Goal: Download file/media

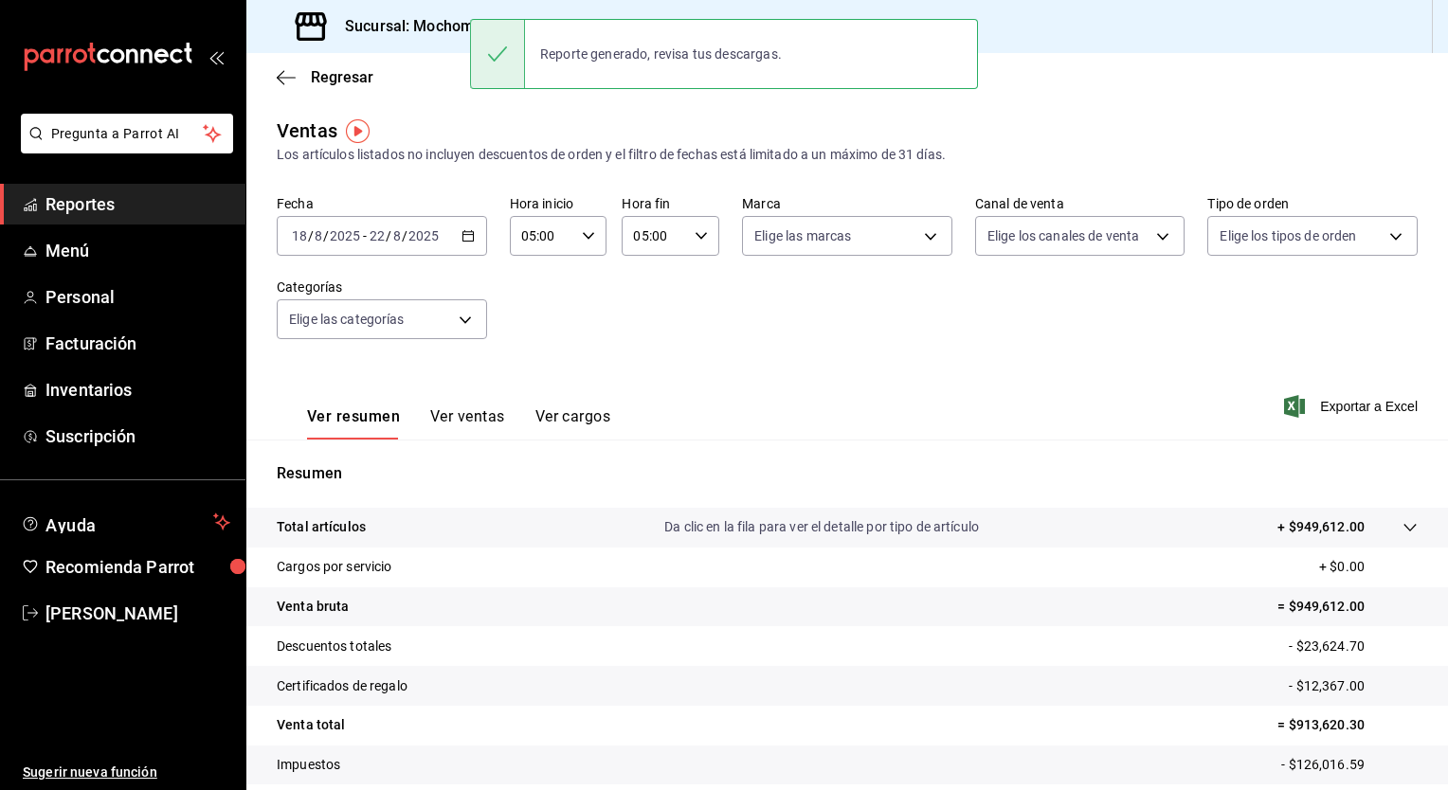
click at [739, 267] on div "Fecha [DATE] [DATE] - [DATE] [DATE] Hora inicio 05:00 Hora inicio Hora fin 05:0…" at bounding box center [847, 278] width 1141 height 167
click at [333, 77] on span "Regresar" at bounding box center [342, 77] width 63 height 18
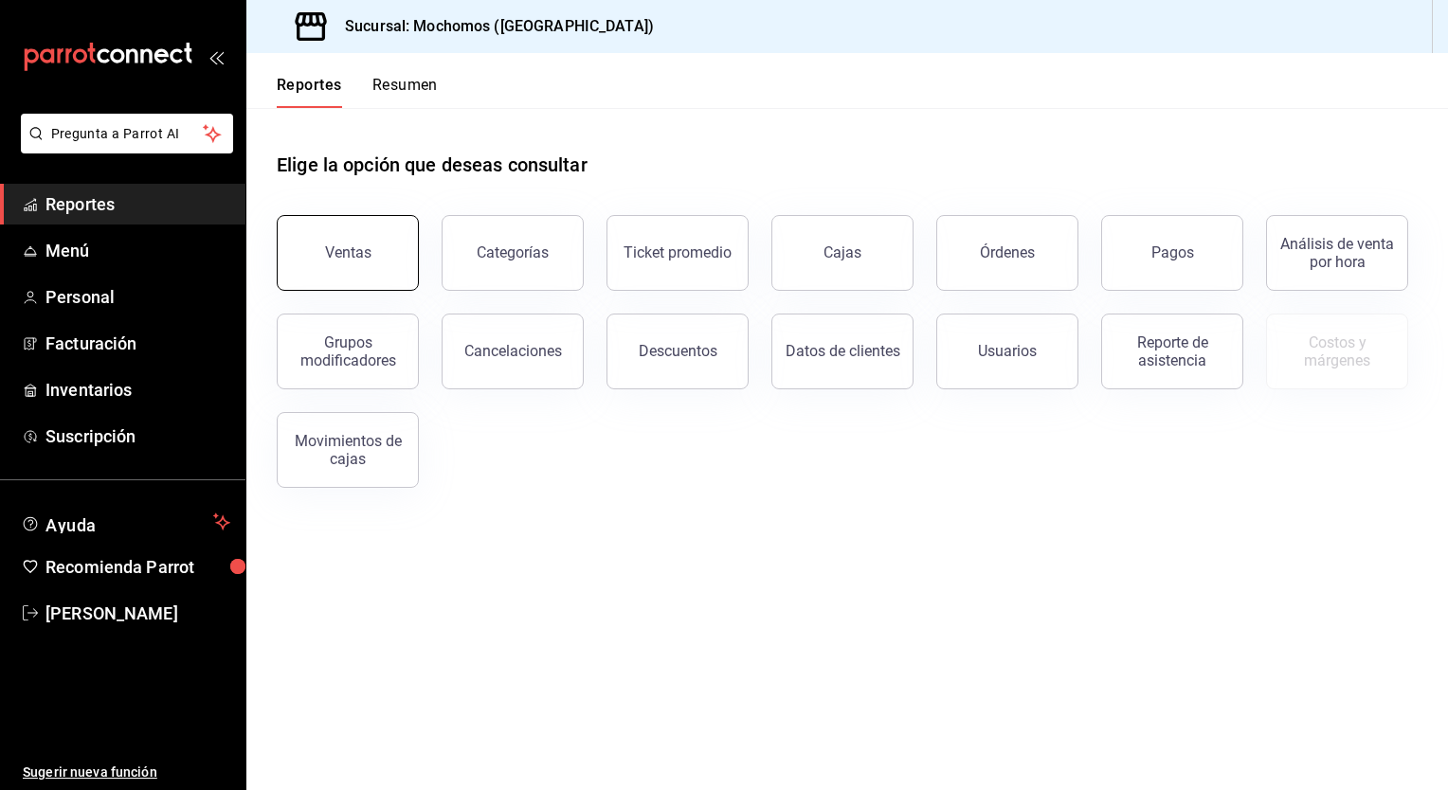
click at [348, 253] on div "Ventas" at bounding box center [348, 253] width 46 height 18
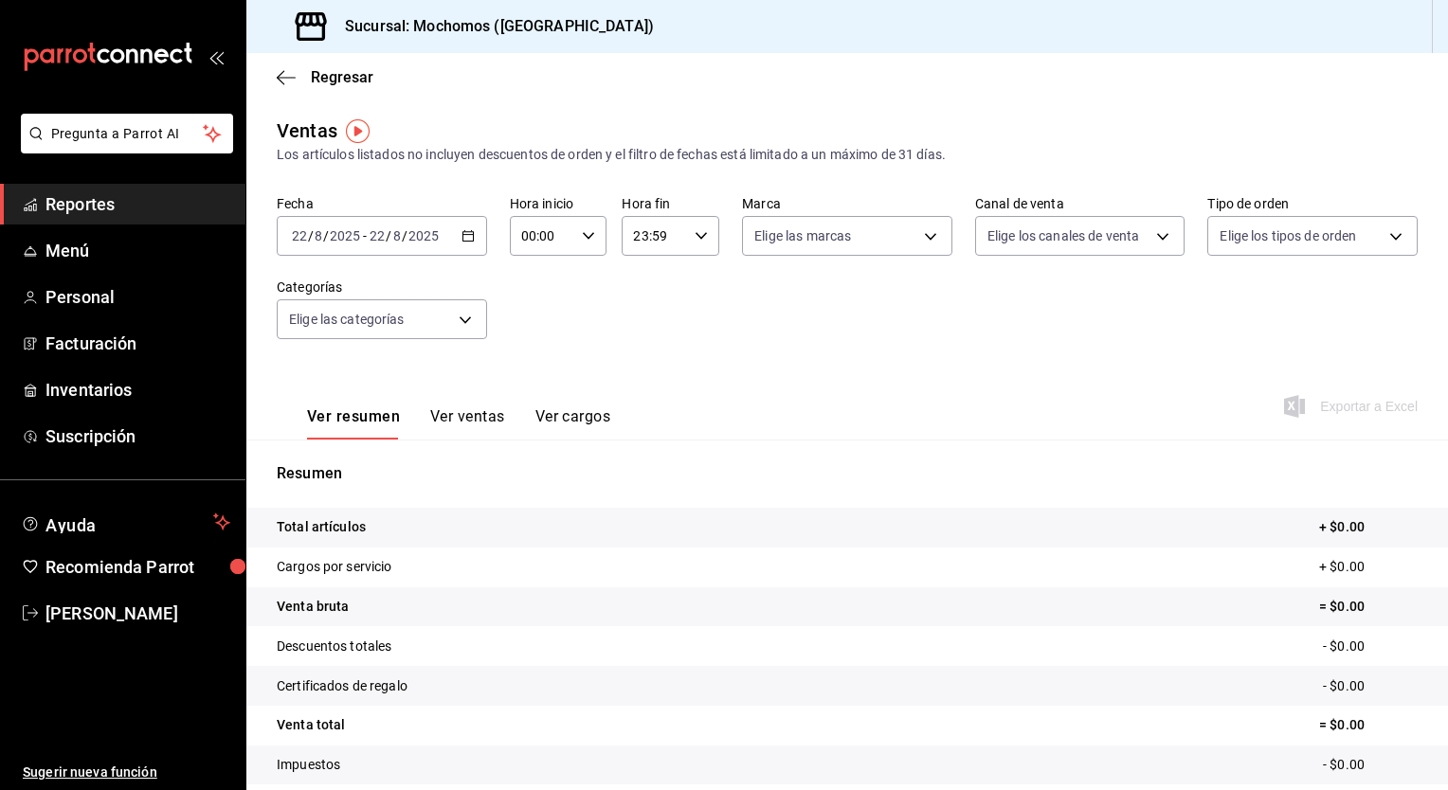
click at [466, 244] on div "[DATE] [DATE] - [DATE] [DATE]" at bounding box center [382, 236] width 210 height 40
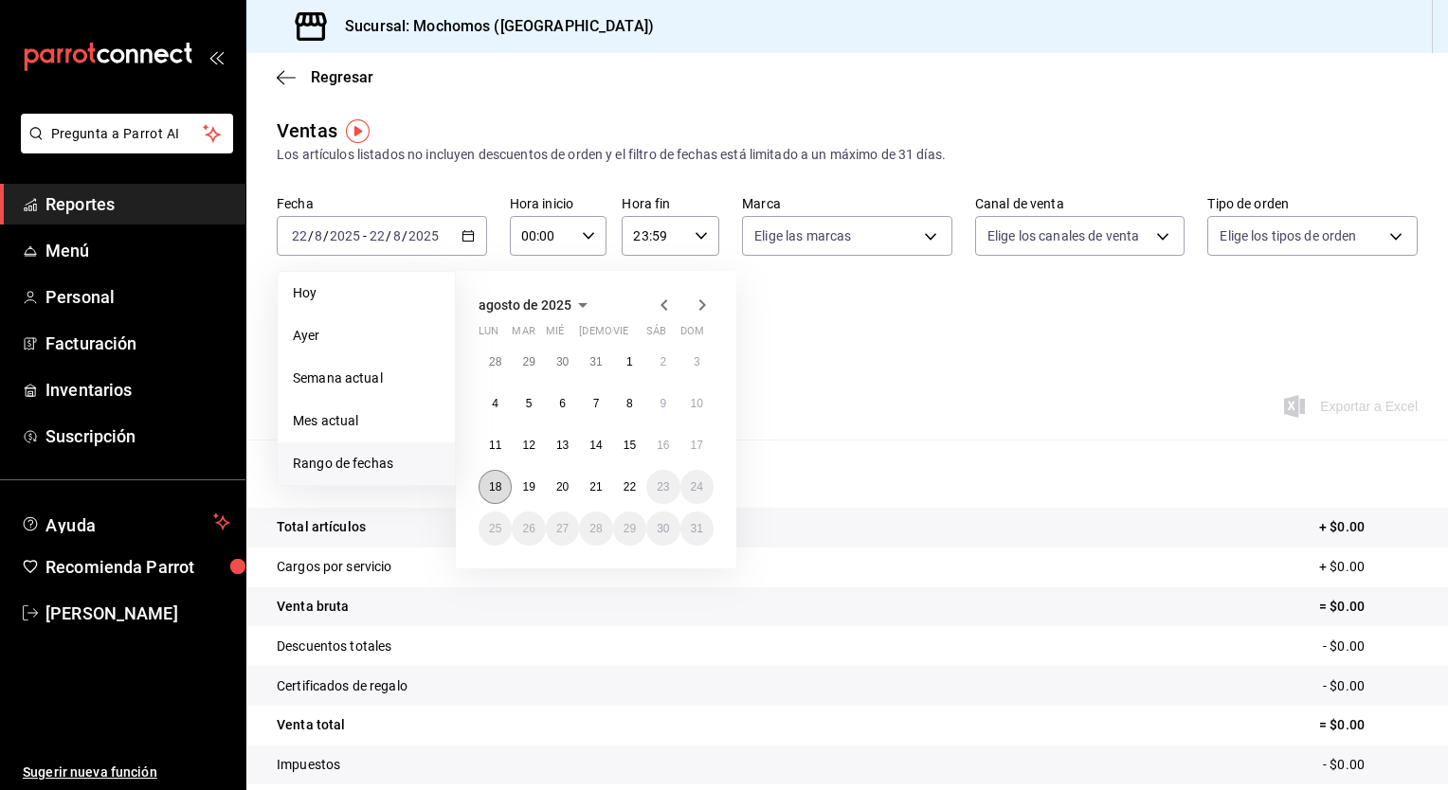
click at [488, 490] on button "18" at bounding box center [495, 487] width 33 height 34
click at [632, 495] on button "22" at bounding box center [629, 487] width 33 height 34
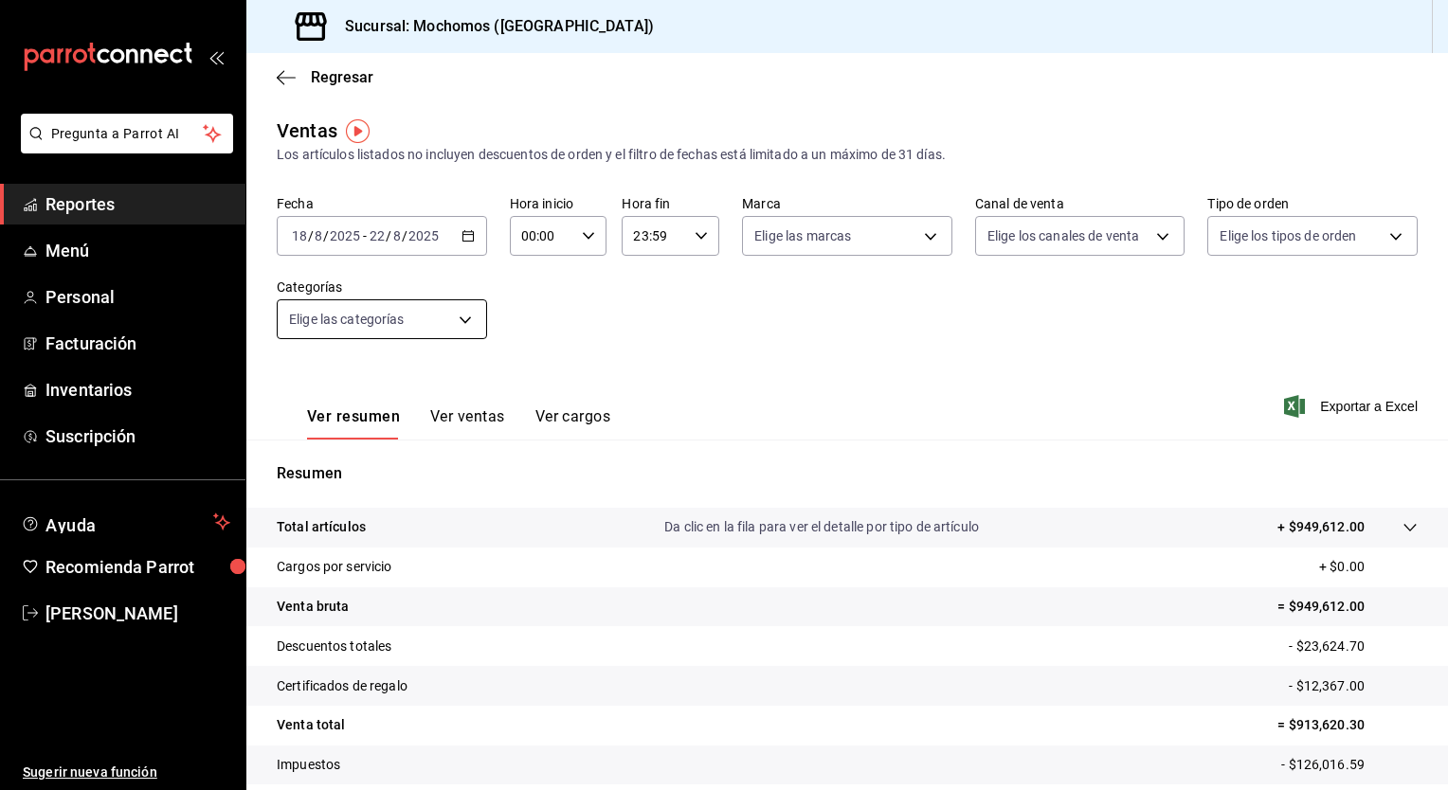
click at [466, 326] on body "Pregunta a Parrot AI Reportes Menú Personal Facturación Inventarios Suscripción…" at bounding box center [724, 395] width 1448 height 790
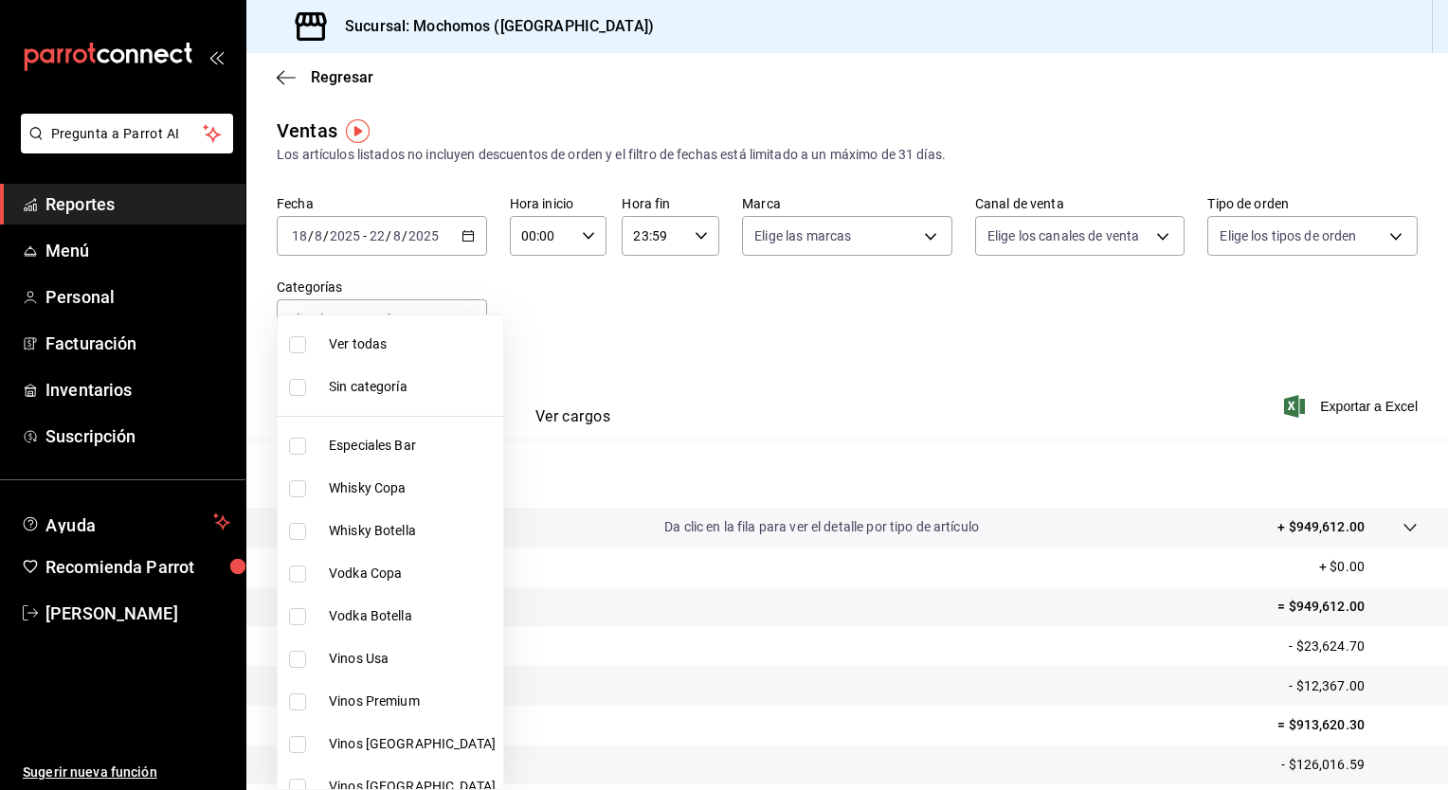
click at [436, 335] on span "Ver todas" at bounding box center [412, 345] width 167 height 20
type input "3341872a-5347-4118-8f87-61381635e763,4fab835b-5ce3-44d6-a3b1-a21d3d8a3381,4ccb8…"
checkbox input "true"
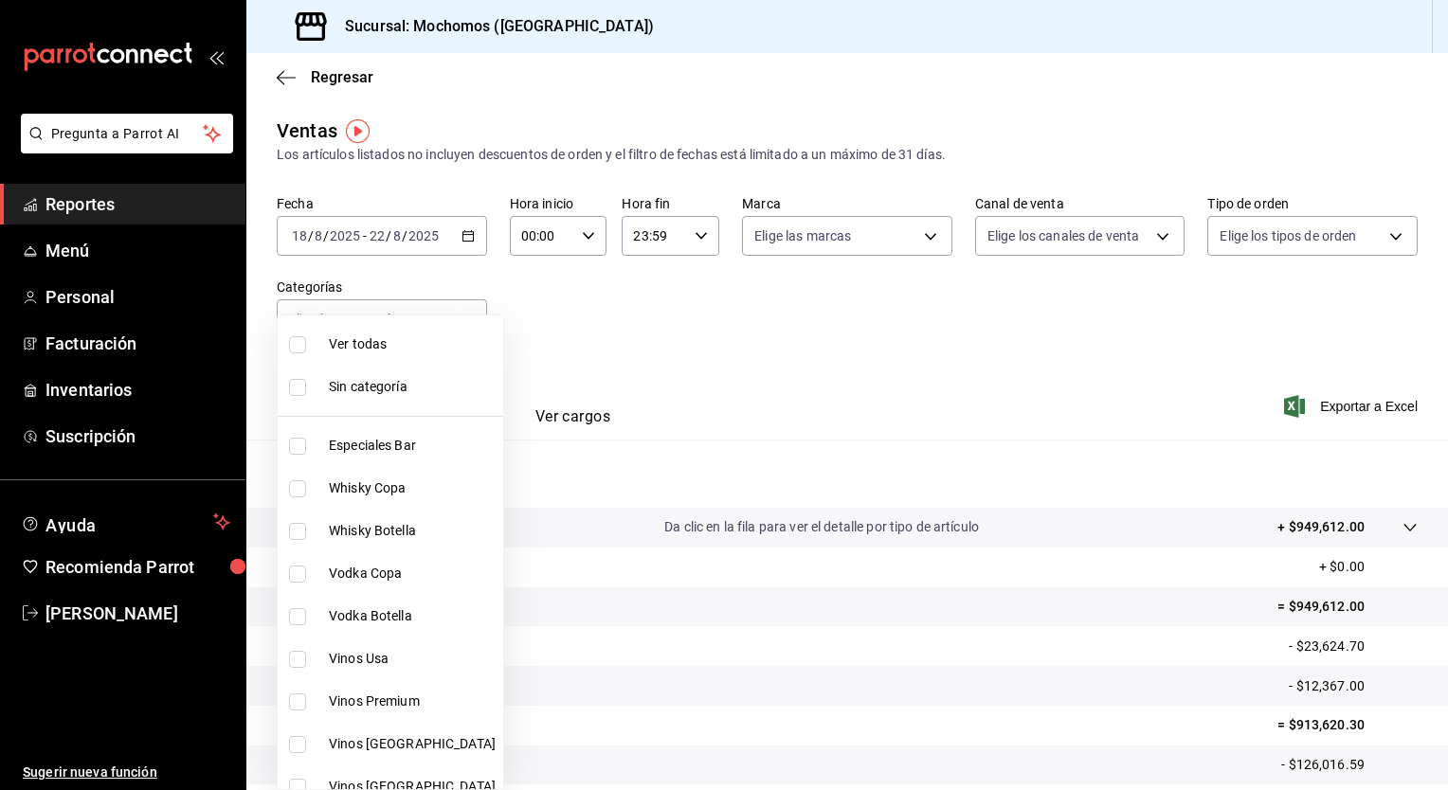
checkbox input "true"
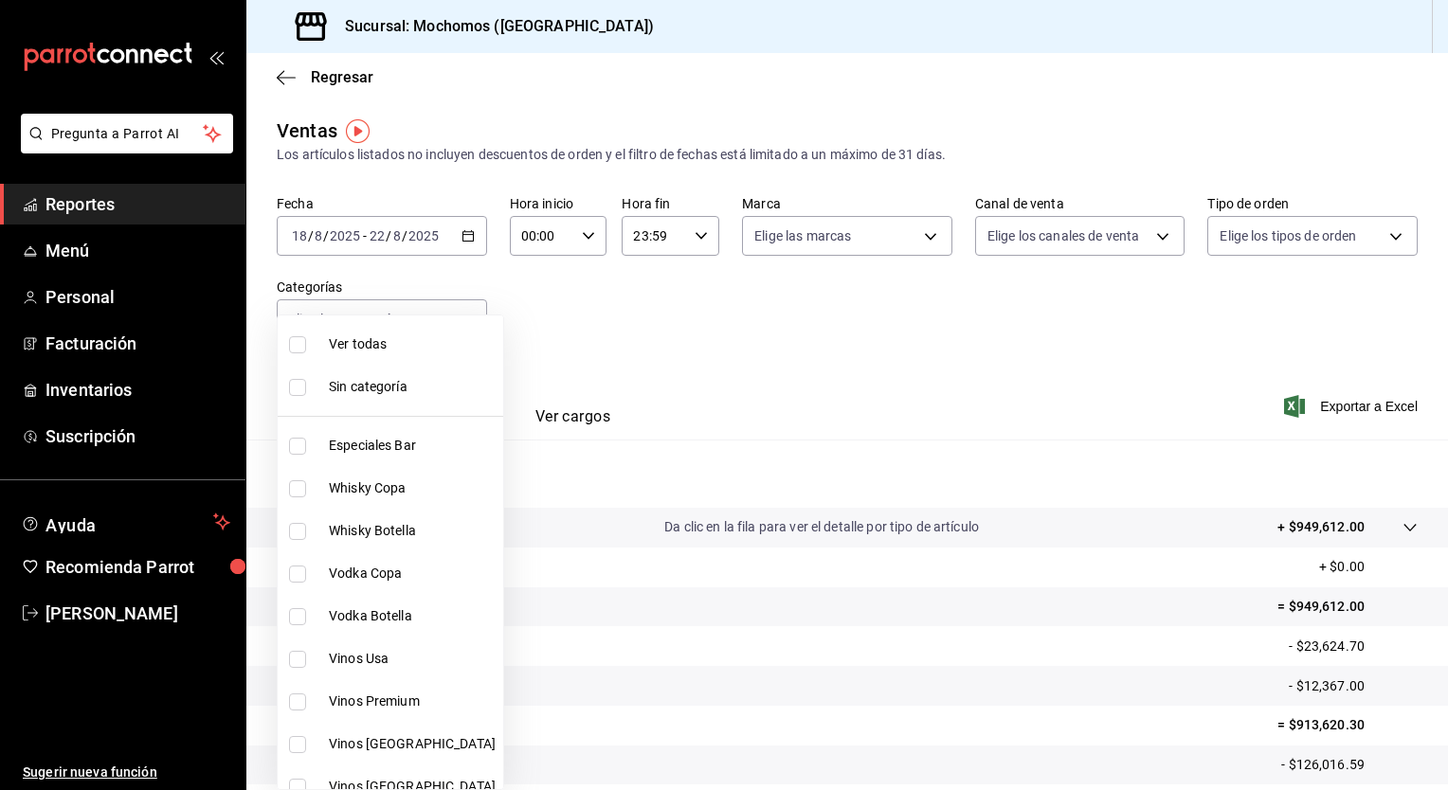
checkbox input "true"
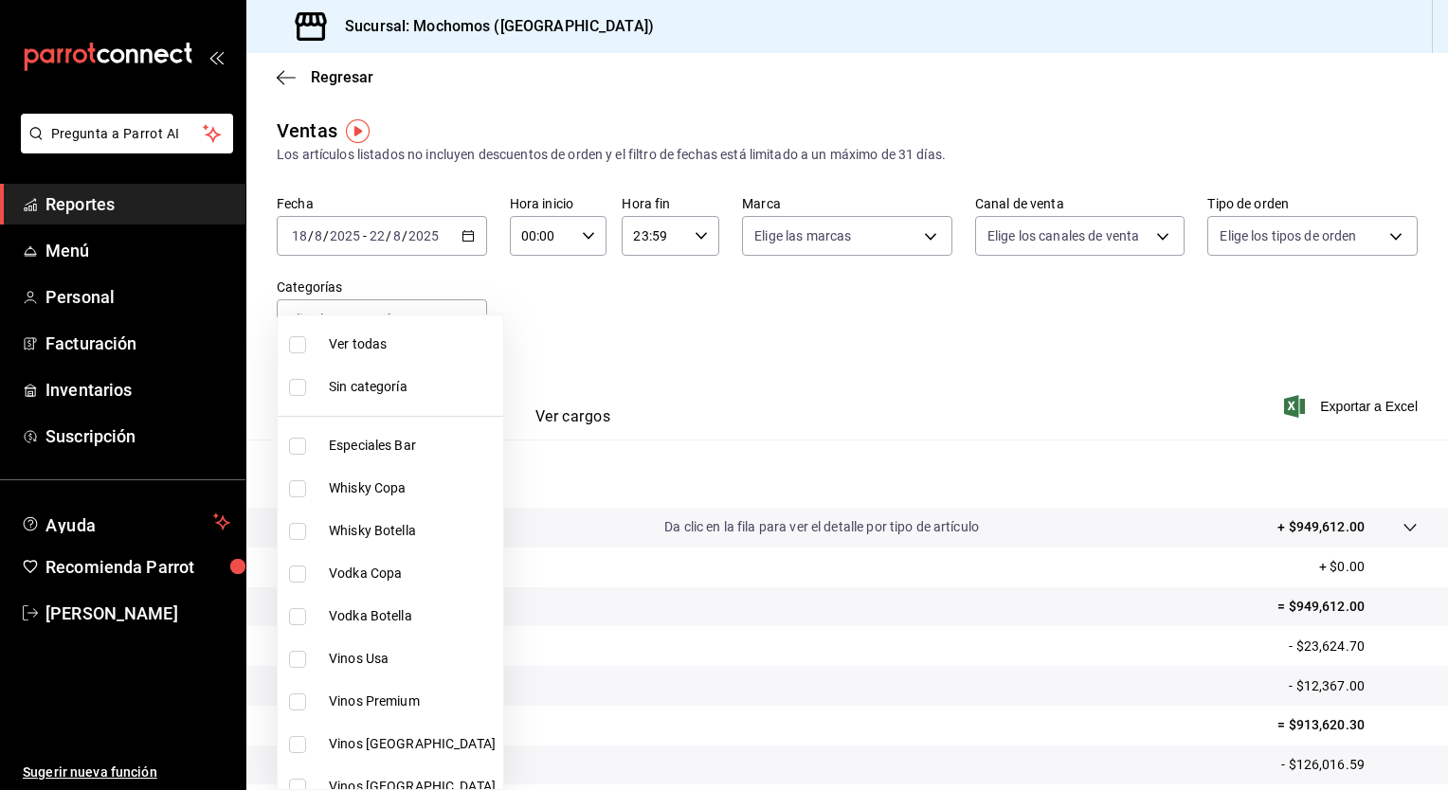
checkbox input "true"
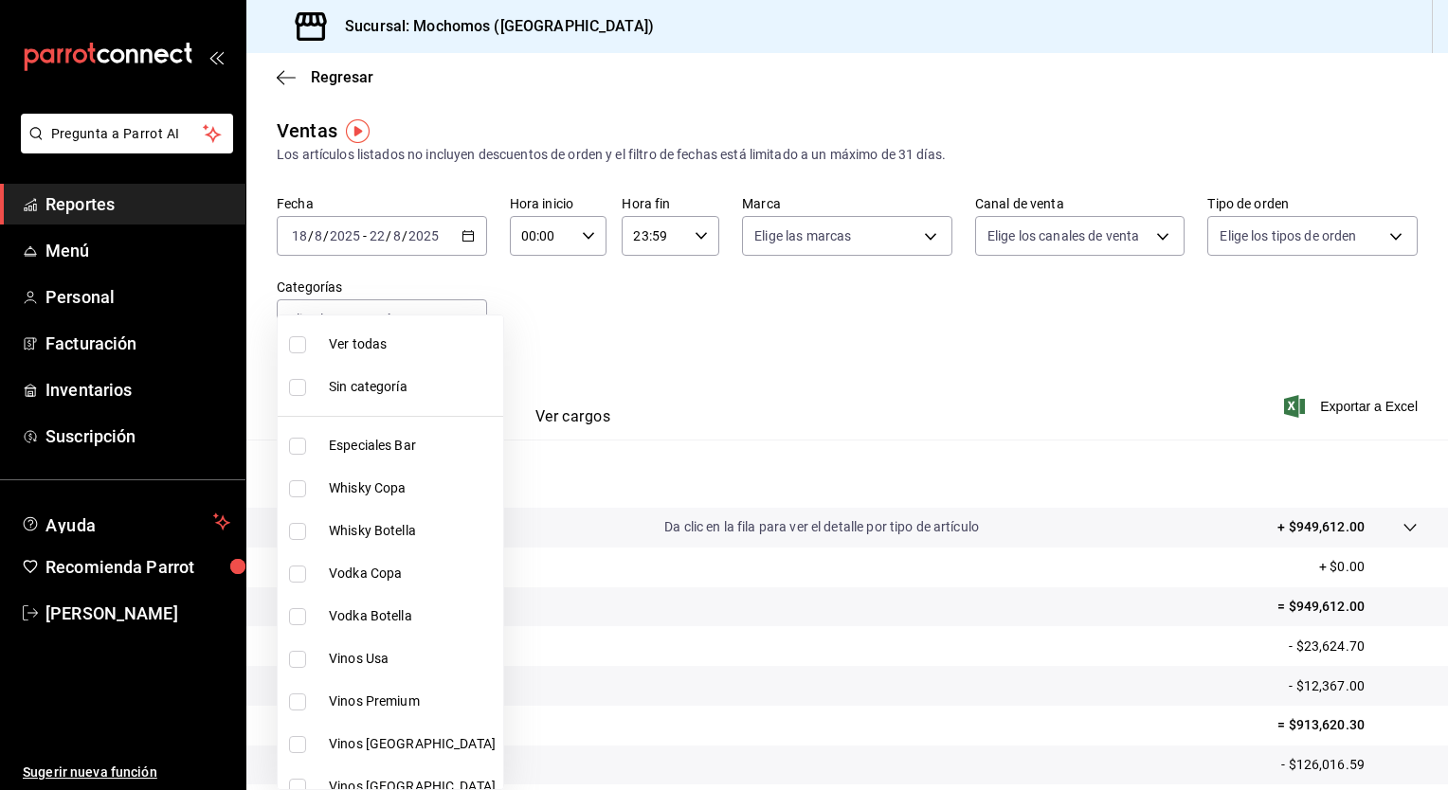
checkbox input "true"
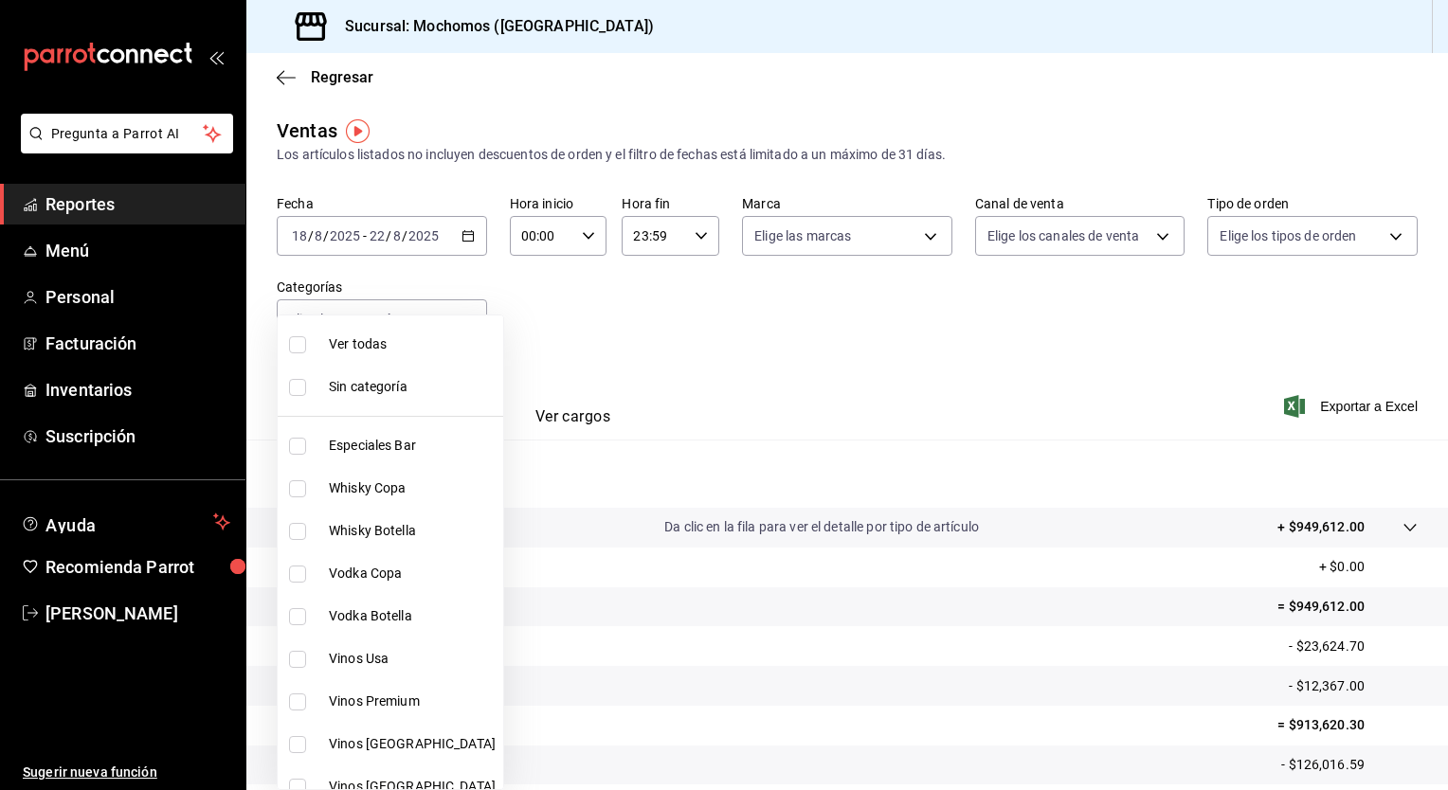
checkbox input "true"
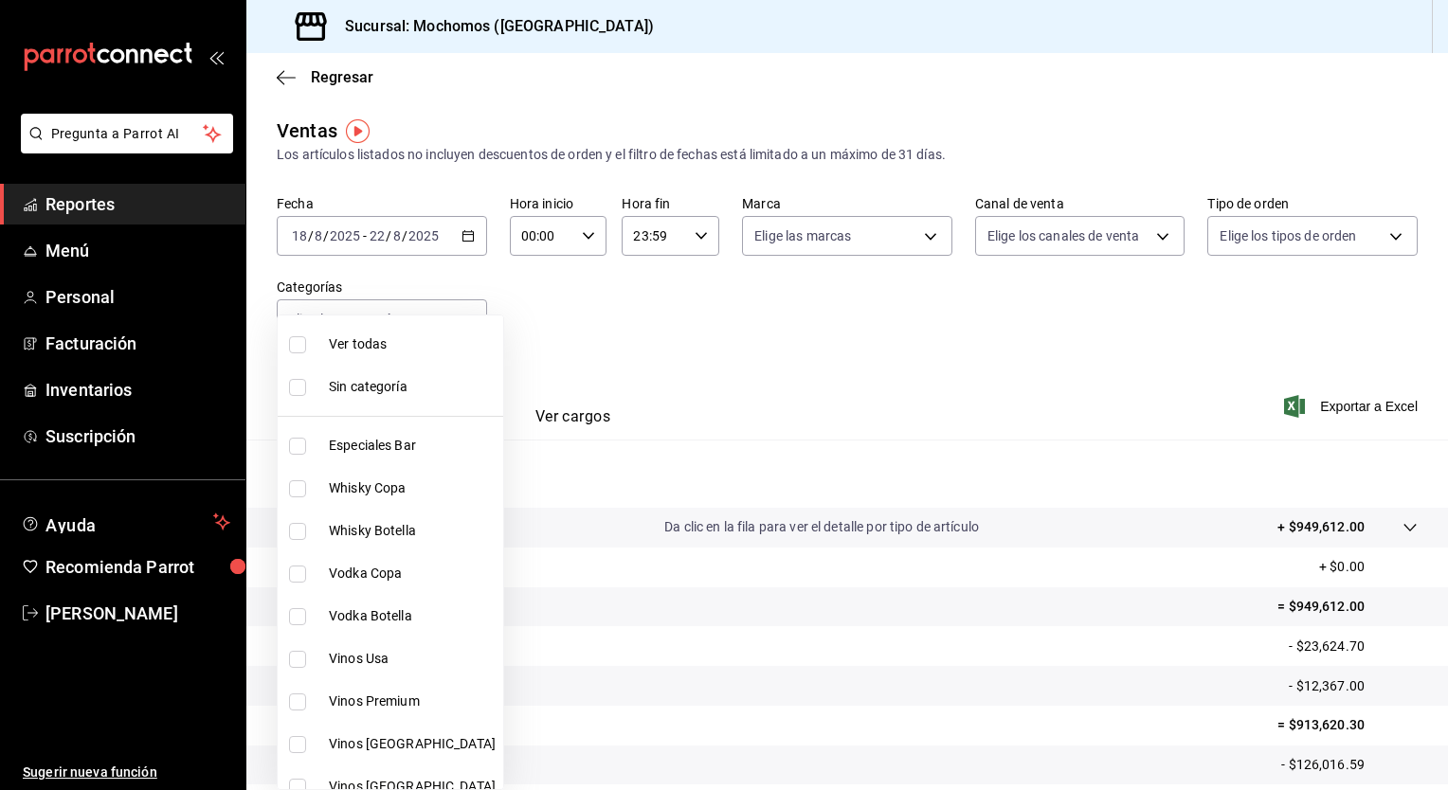
checkbox input "true"
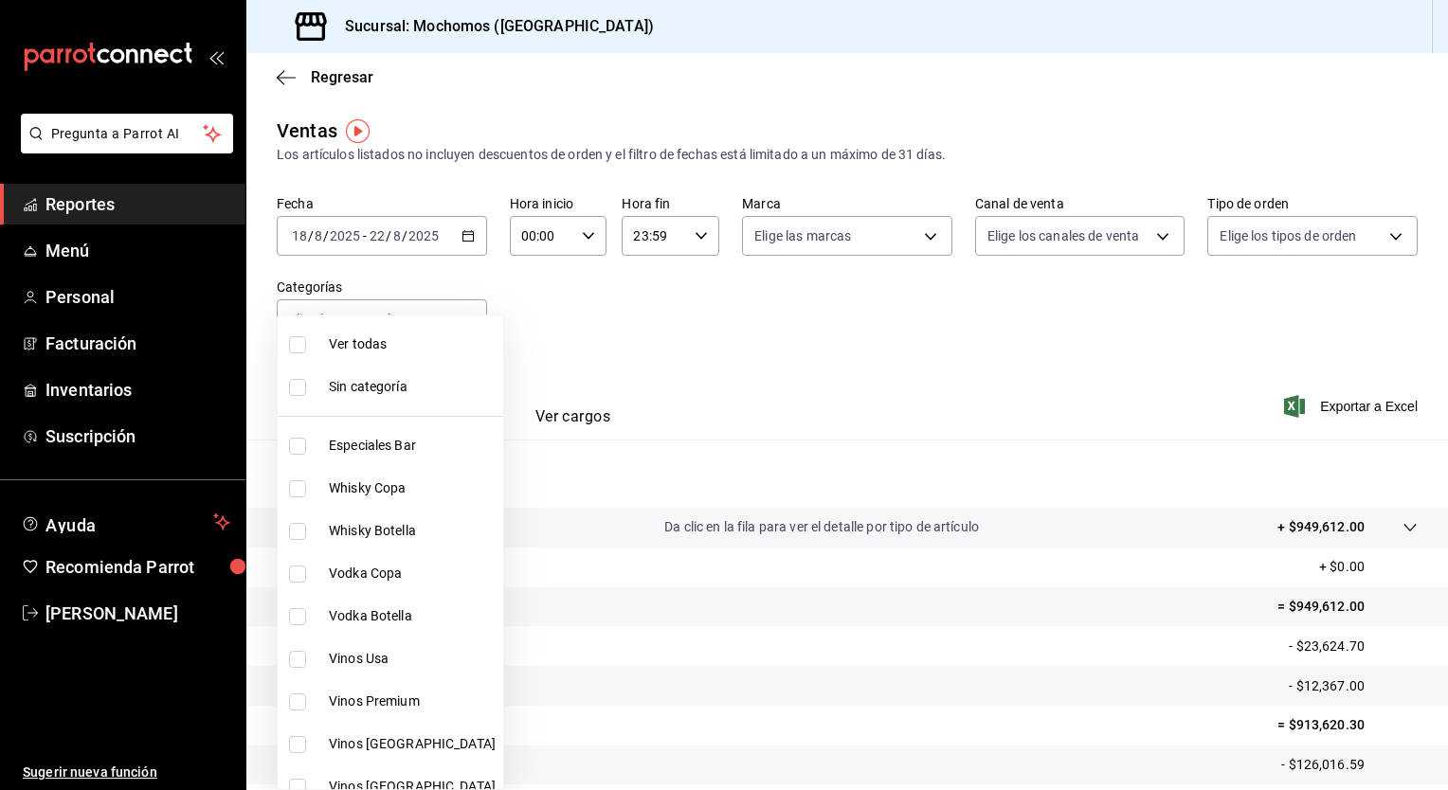
checkbox input "true"
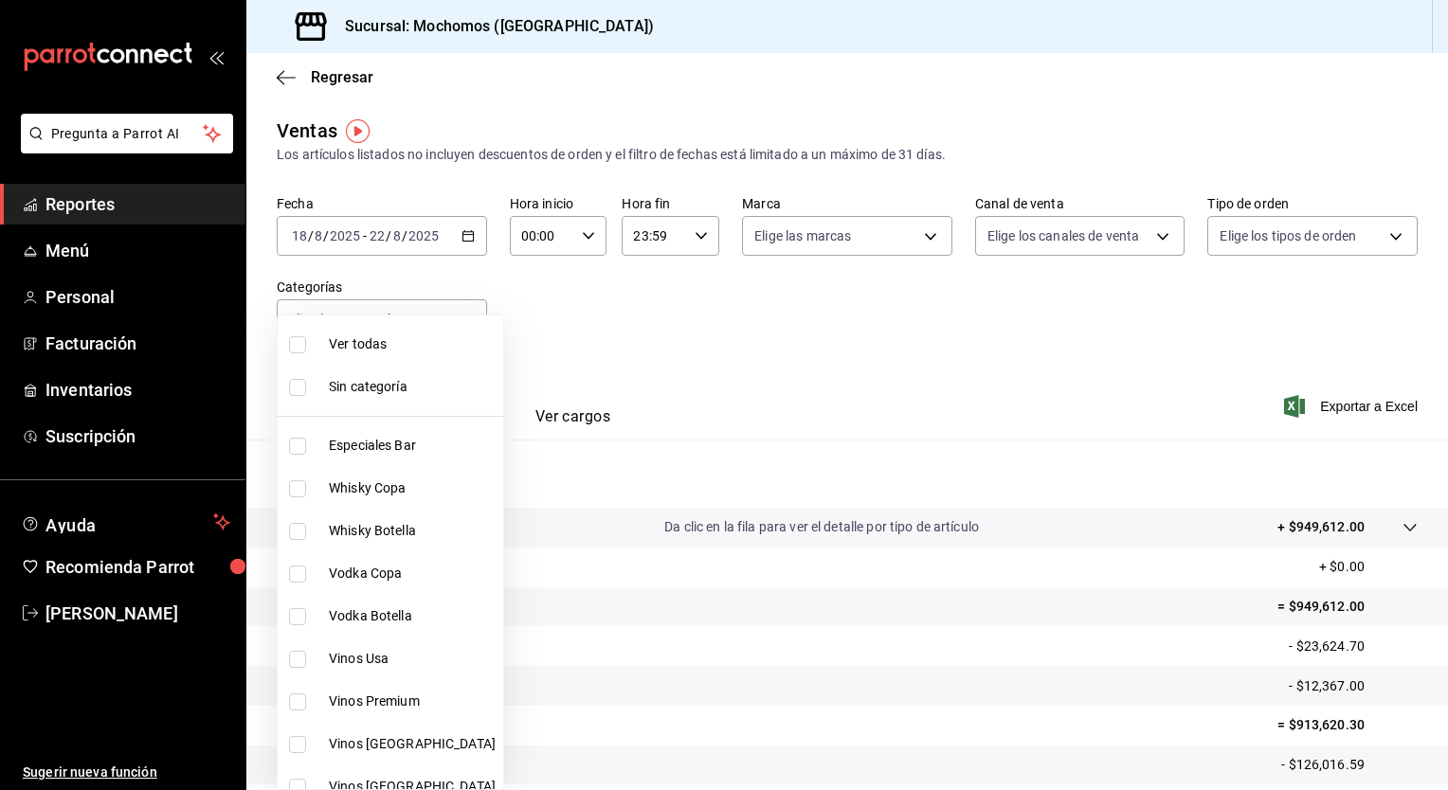
checkbox input "true"
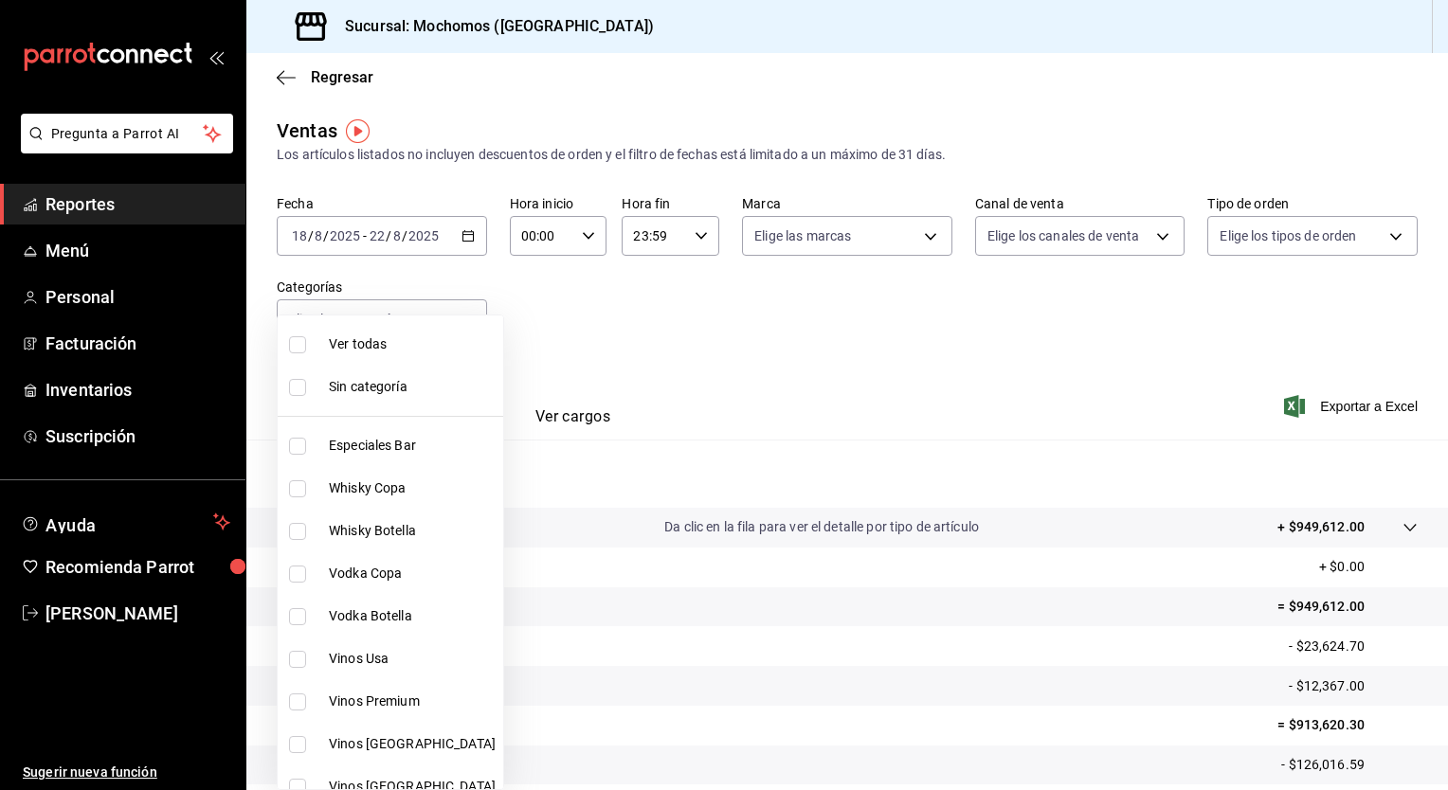
checkbox input "true"
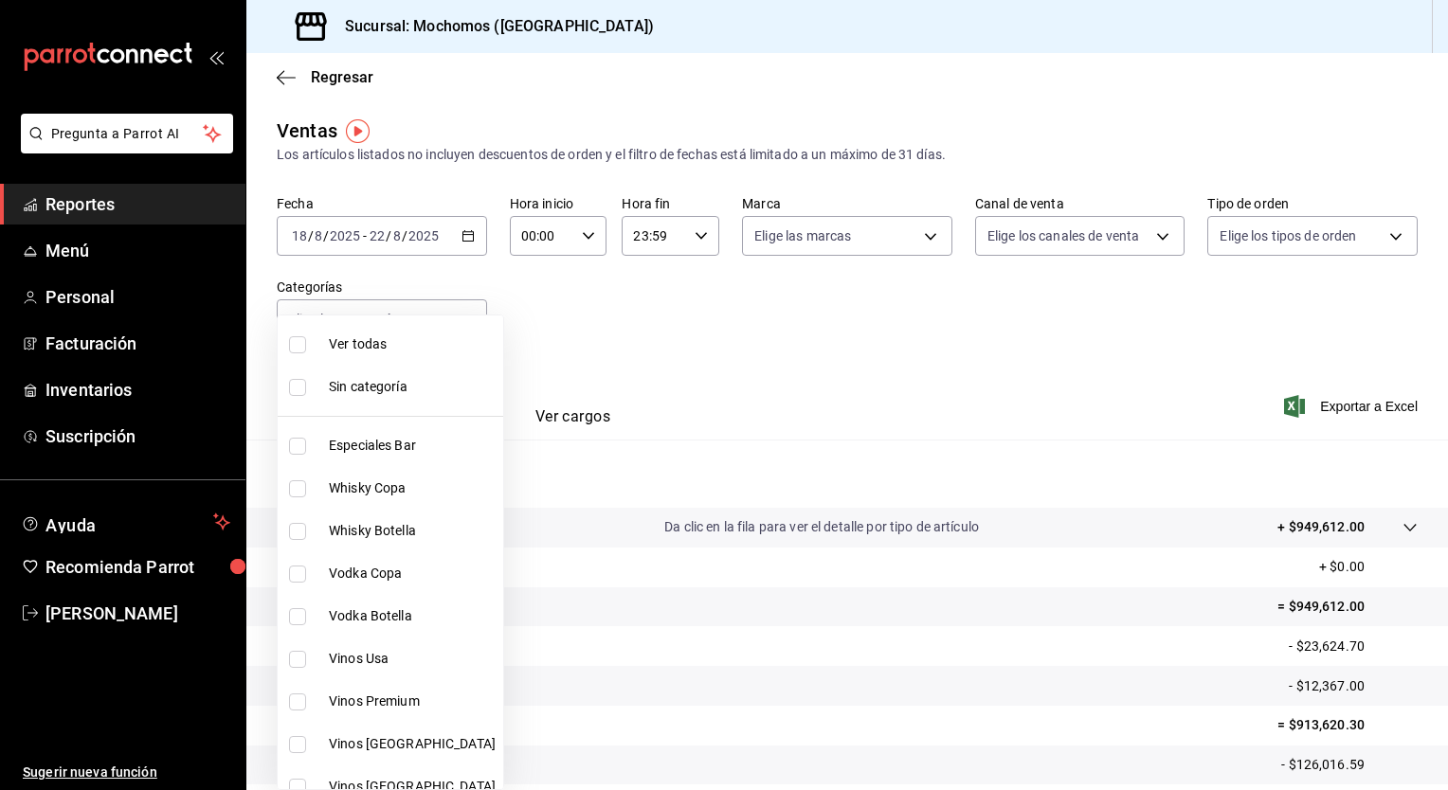
checkbox input "true"
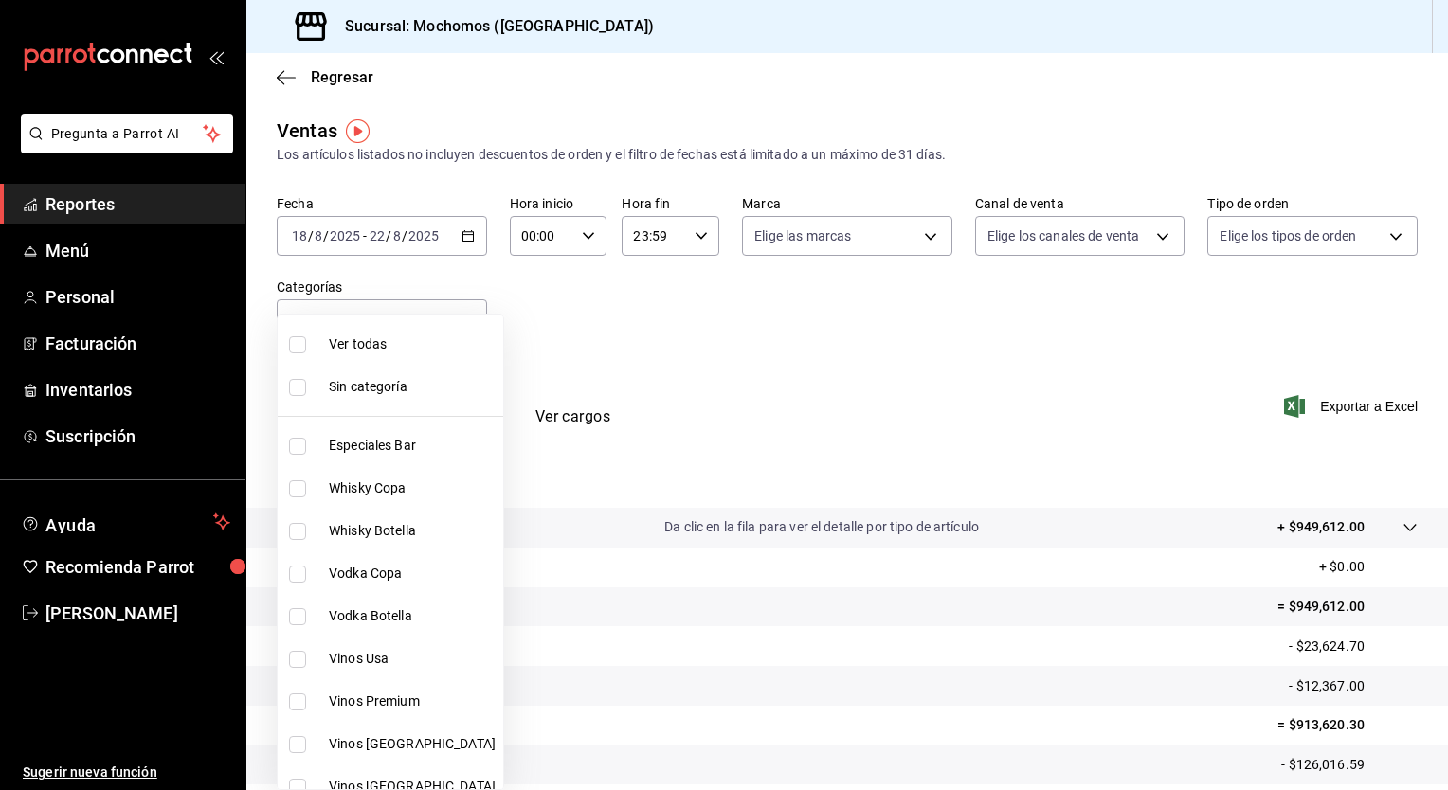
checkbox input "true"
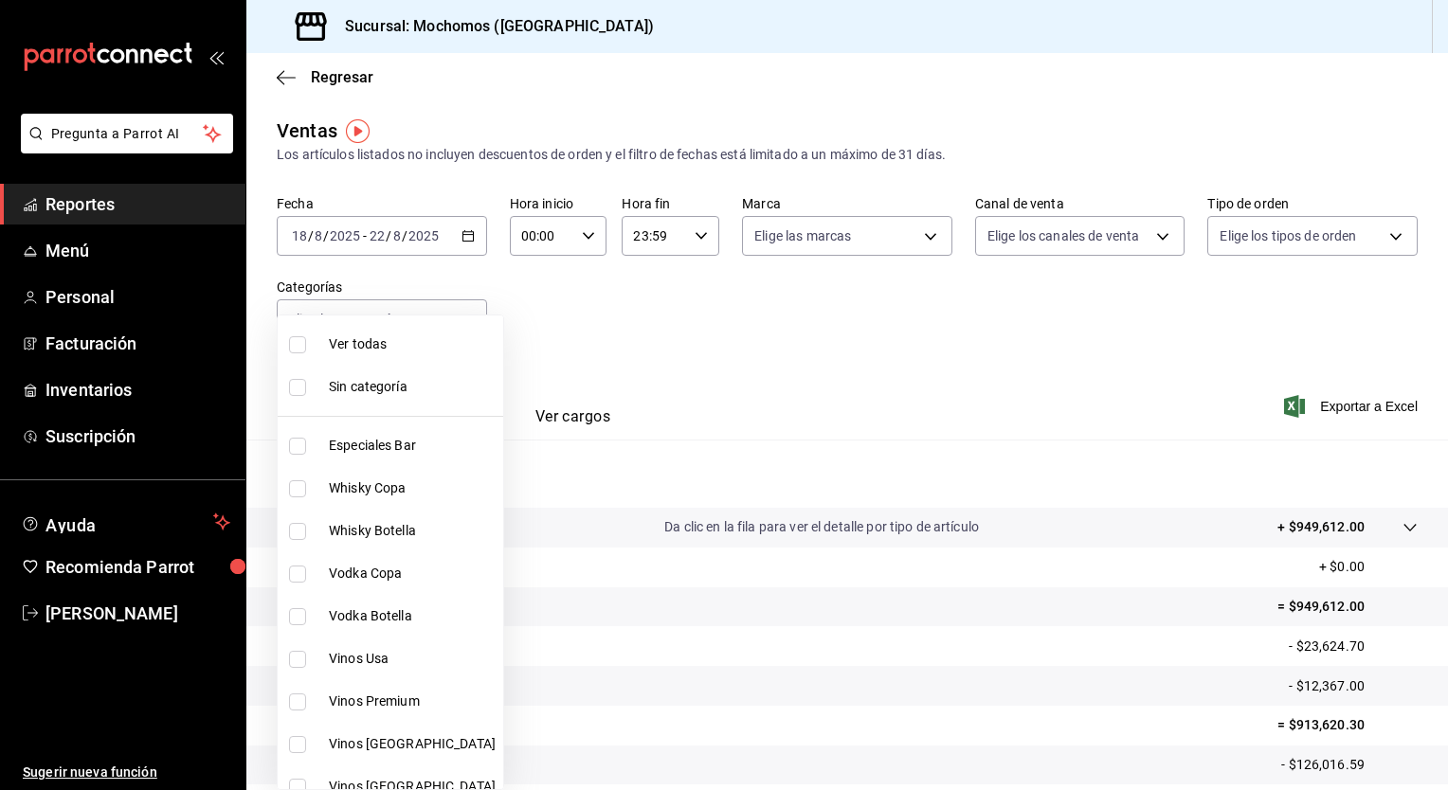
checkbox input "true"
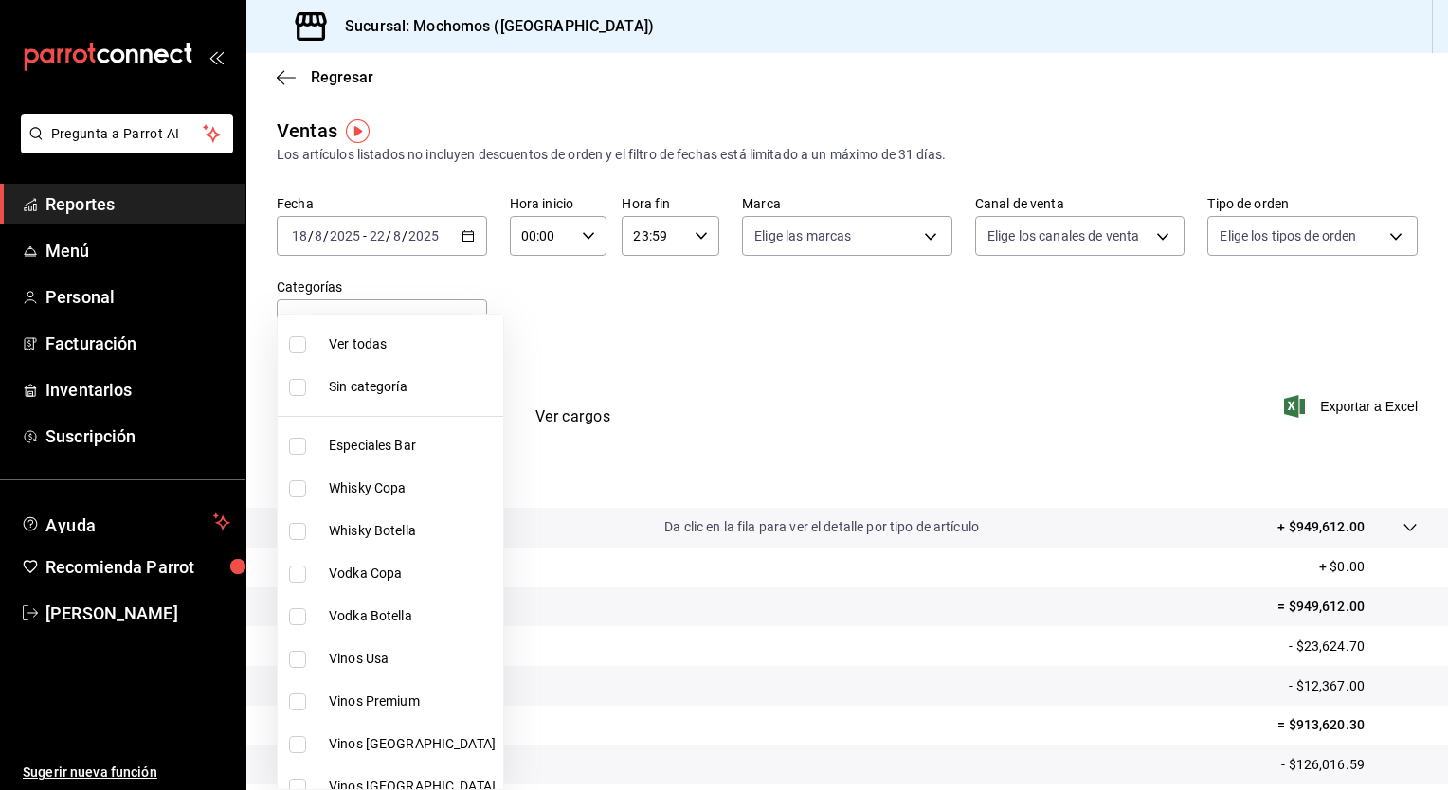
checkbox input "true"
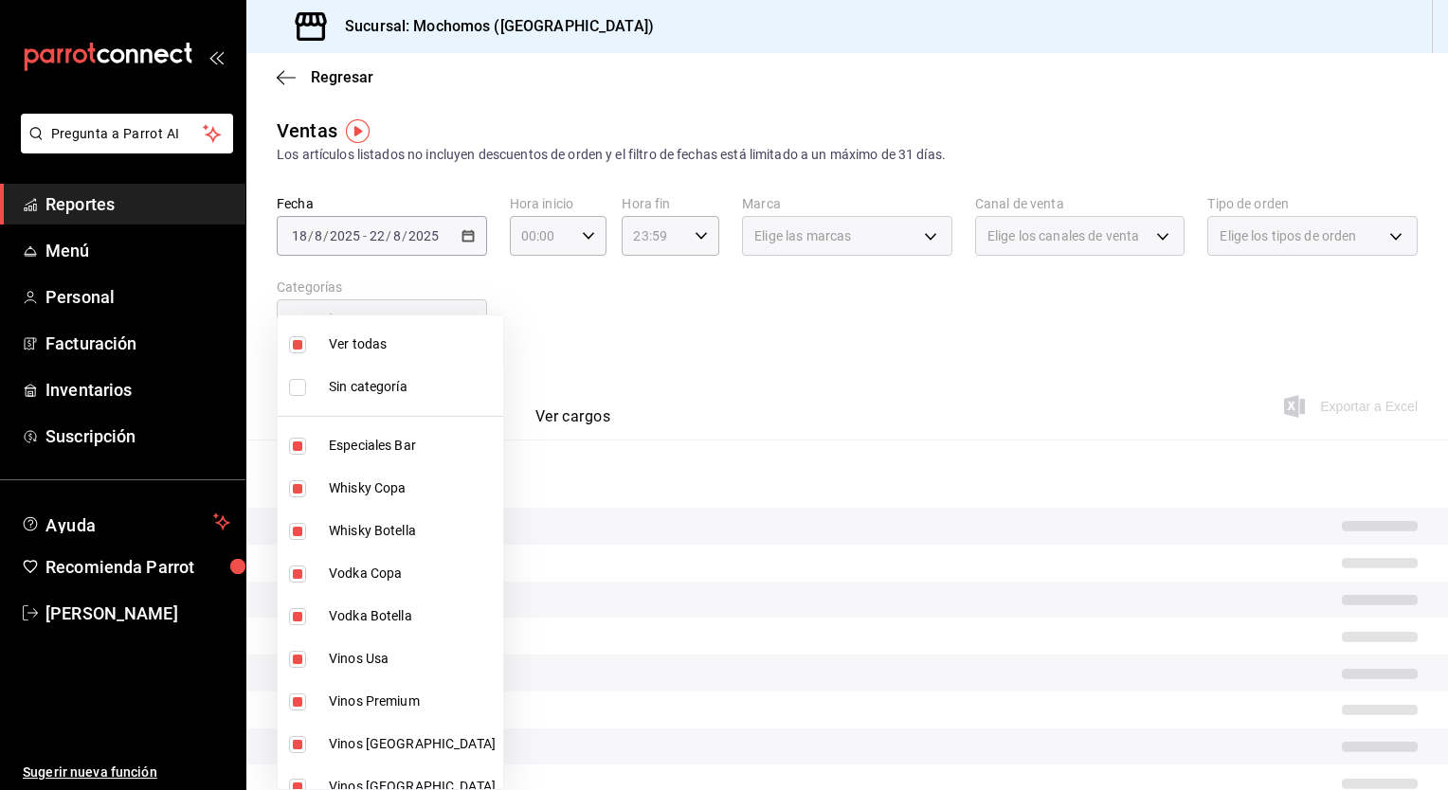
click at [665, 324] on div at bounding box center [724, 395] width 1448 height 790
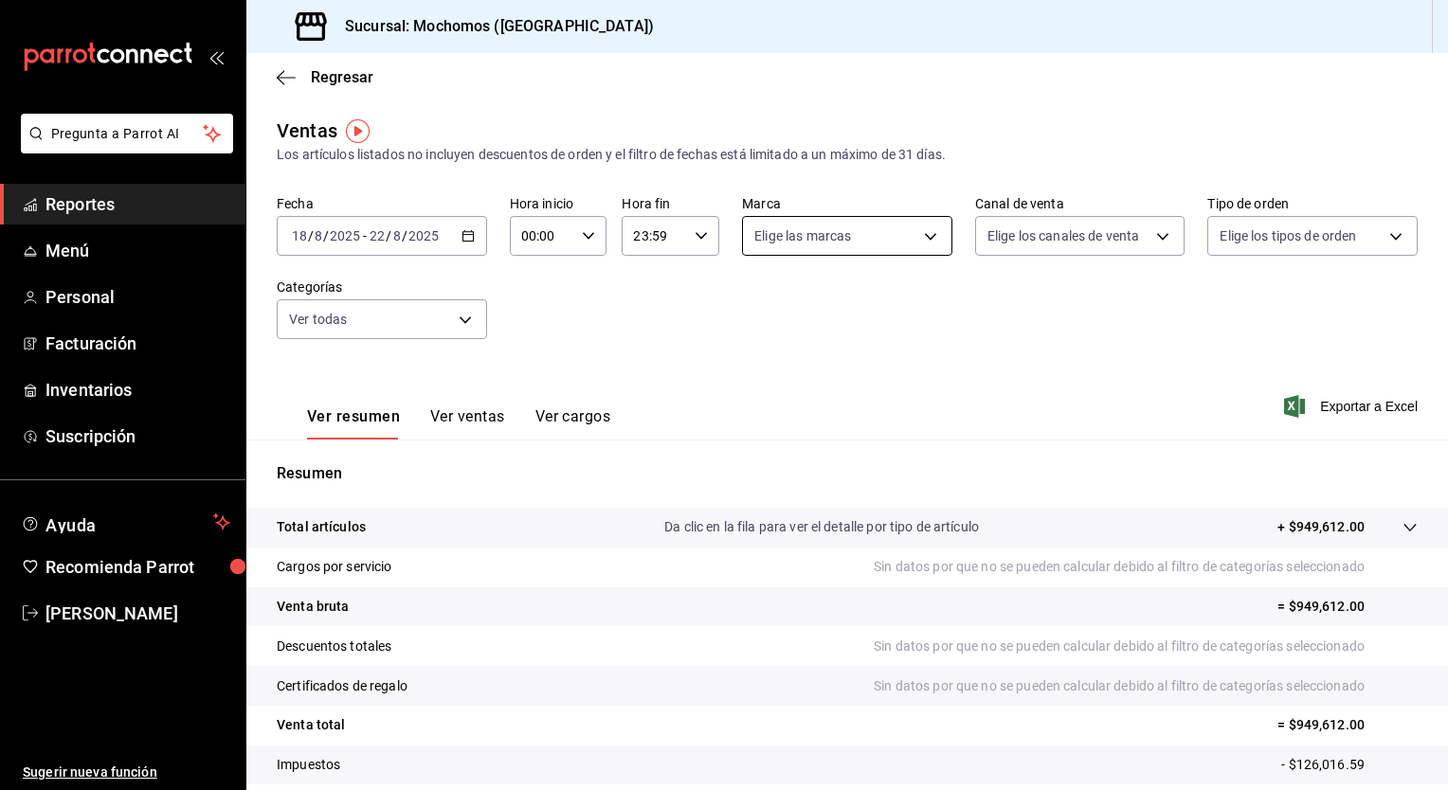
click at [805, 226] on body "Pregunta a Parrot AI Reportes Menú Personal Facturación Inventarios Suscripción…" at bounding box center [724, 395] width 1448 height 790
click at [805, 288] on div "Ver todas" at bounding box center [798, 307] width 98 height 41
type input "c8544d00-0077-49dd-9e07-f6fffff65e49"
checkbox input "true"
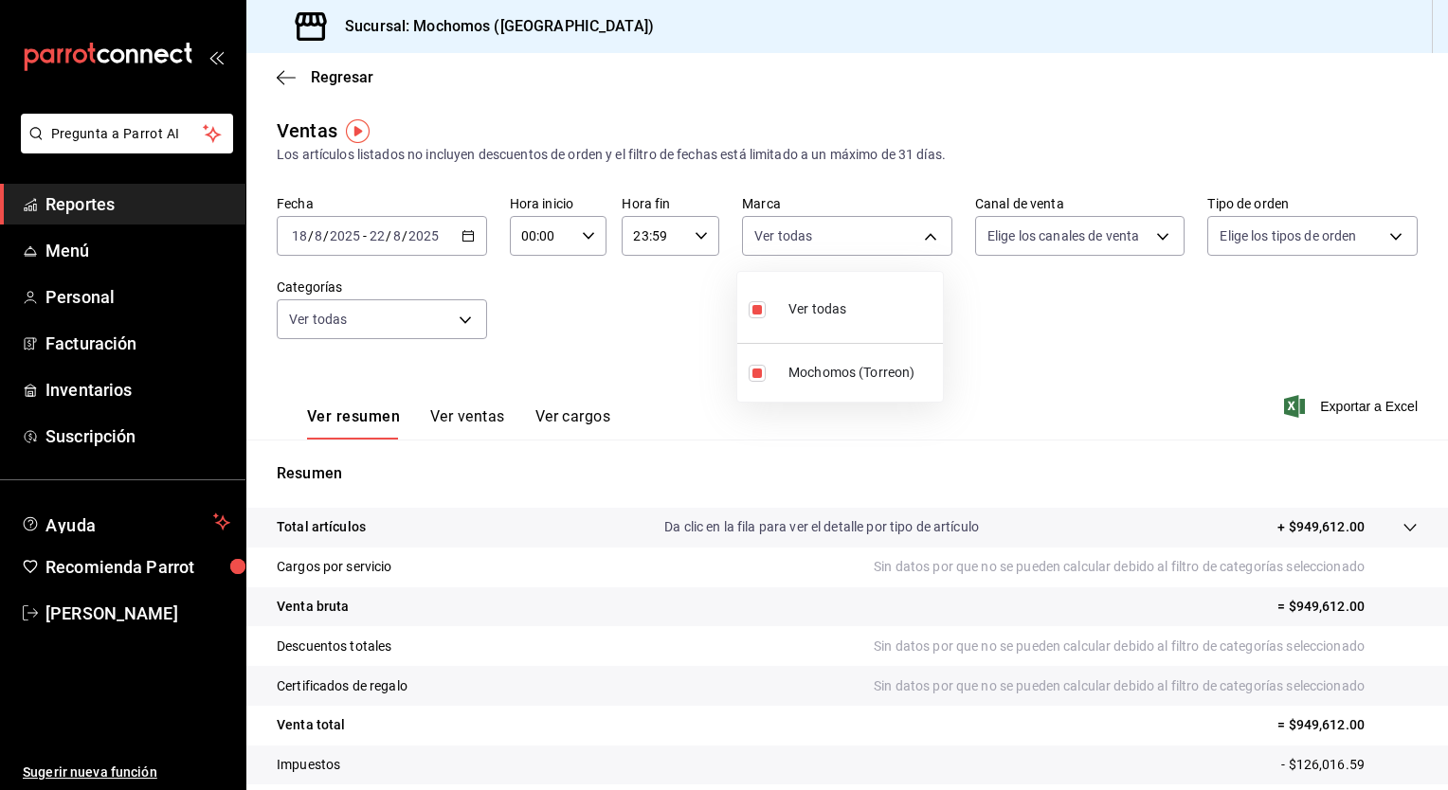
click at [1102, 251] on div at bounding box center [724, 395] width 1448 height 790
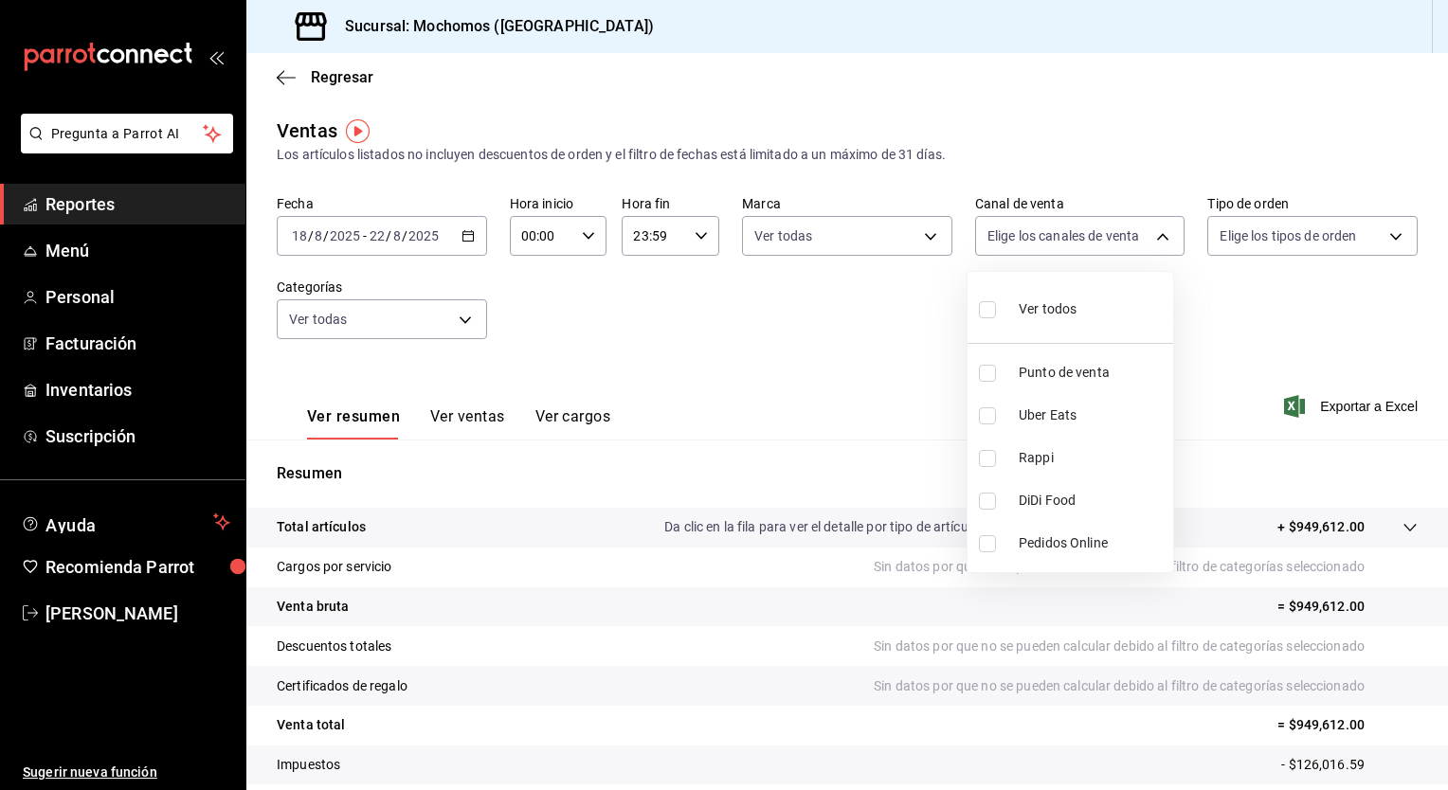
click at [1102, 251] on body "Pregunta a Parrot AI Reportes Menú Personal Facturación Inventarios Suscripción…" at bounding box center [724, 395] width 1448 height 790
click at [1066, 304] on span "Ver todos" at bounding box center [1048, 309] width 58 height 20
type input "PARROT,UBER_EATS,RAPPI,DIDI_FOOD,ONLINE"
checkbox input "true"
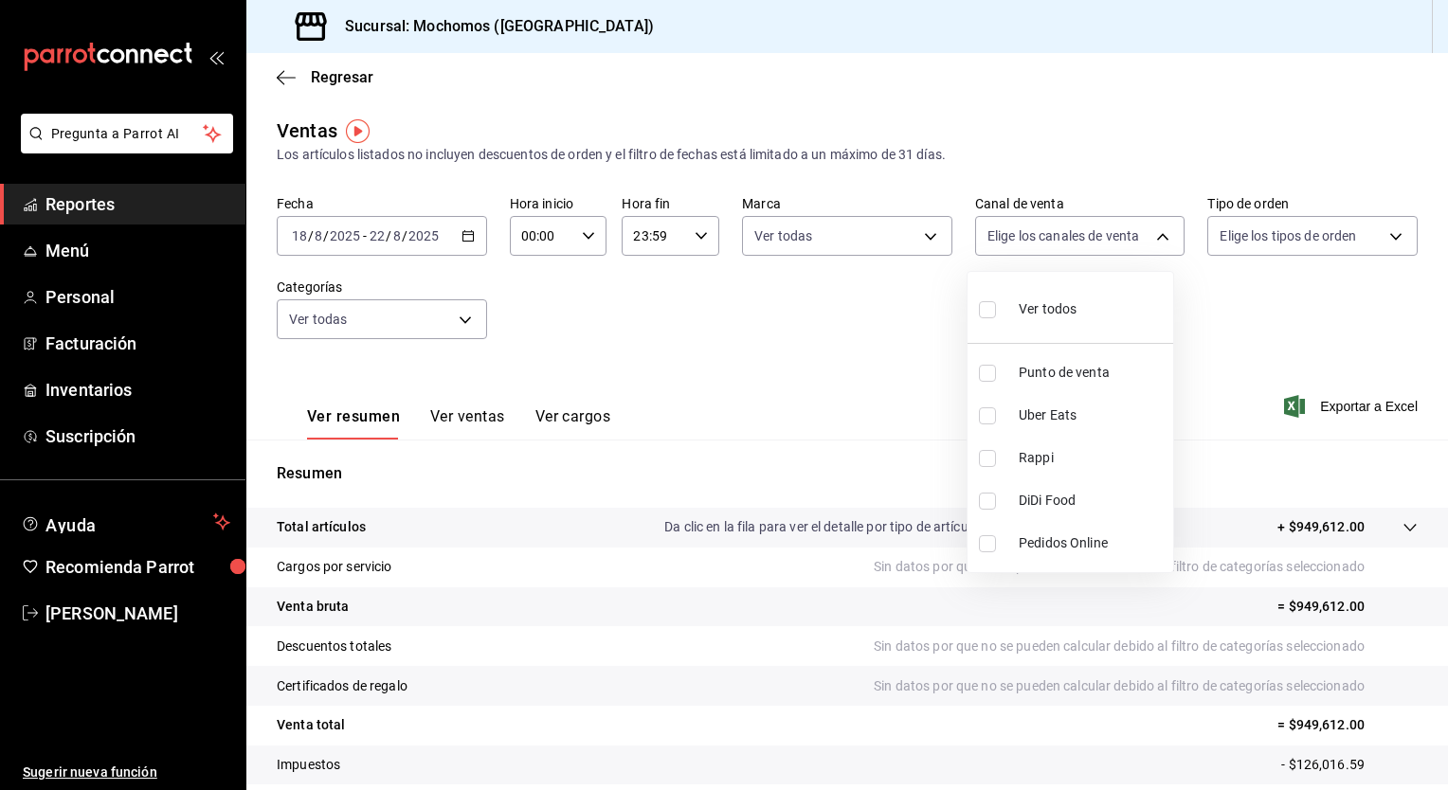
checkbox input "true"
click at [1273, 303] on div at bounding box center [724, 395] width 1448 height 790
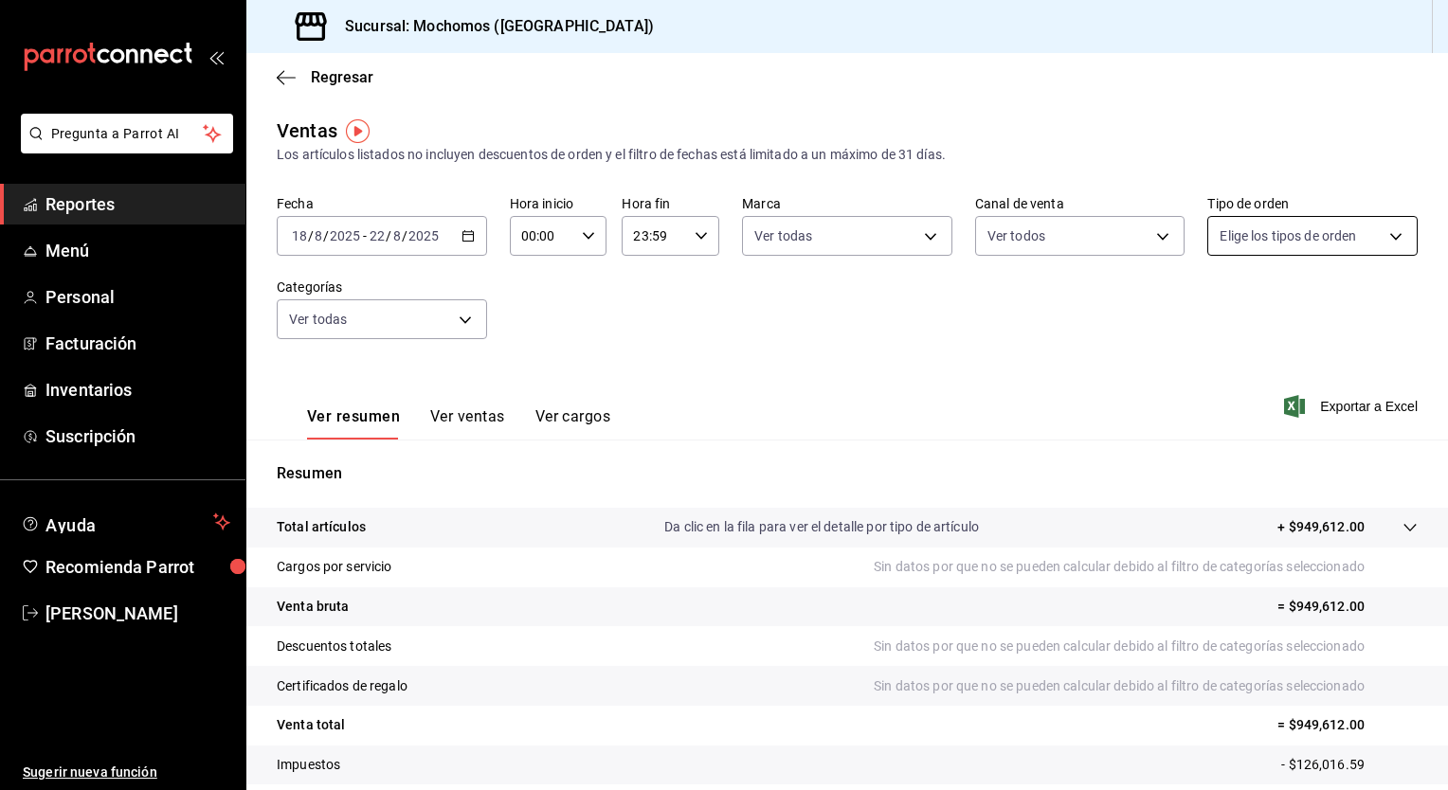
click at [1272, 252] on body "Pregunta a Parrot AI Reportes Menú Personal Facturación Inventarios Suscripción…" at bounding box center [724, 395] width 1448 height 790
click at [1258, 305] on span "Ver todos" at bounding box center [1277, 309] width 58 height 20
type input "98c27cb7-4c58-4a9f-b691-5d7e954b9197,21a64d44-f9f2-4bf2-a1e6-486e07a13b50,71bb9…"
checkbox input "true"
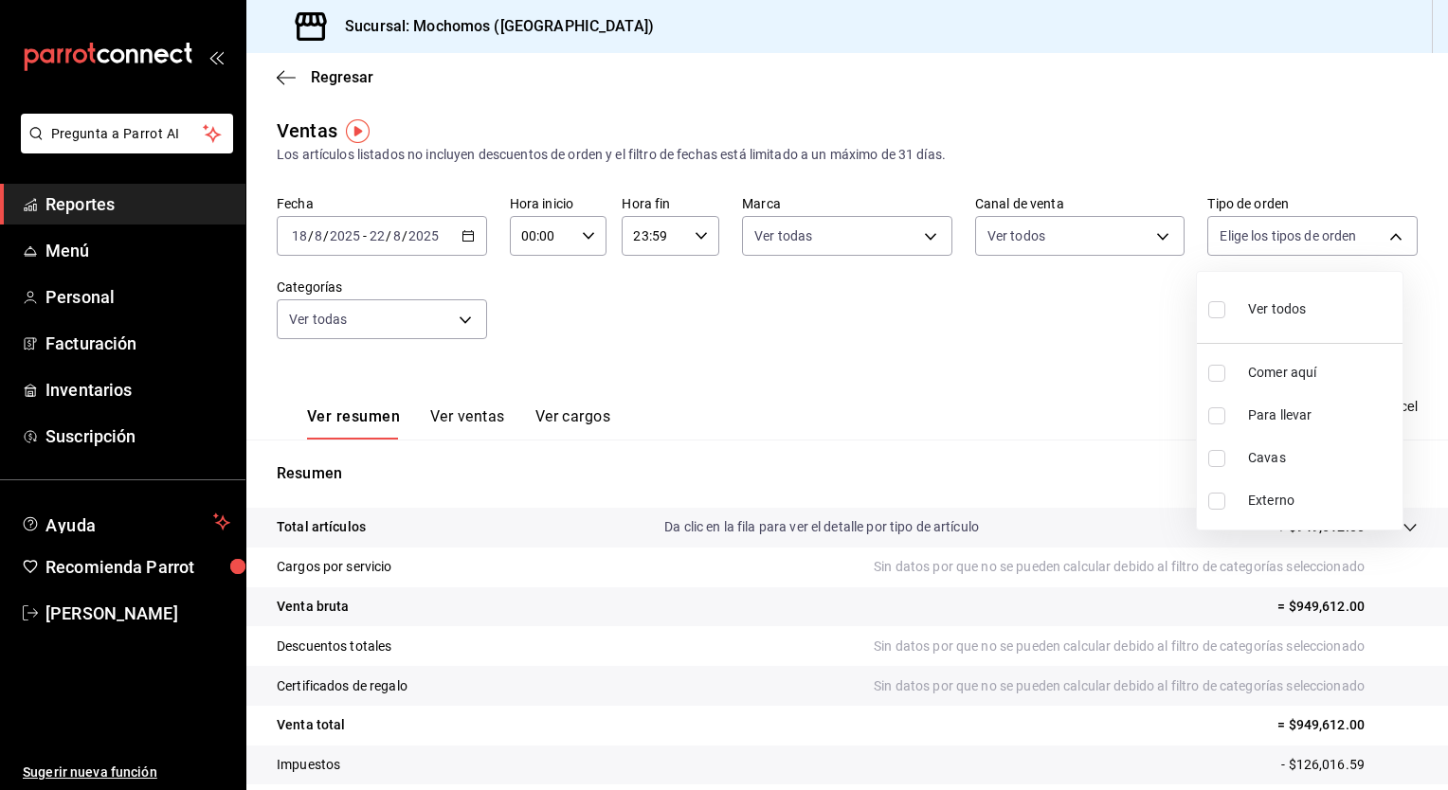
checkbox input "true"
click at [1101, 280] on div at bounding box center [724, 395] width 1448 height 790
click at [1319, 396] on span "Exportar a Excel" at bounding box center [1353, 406] width 130 height 23
